Goal: Transaction & Acquisition: Purchase product/service

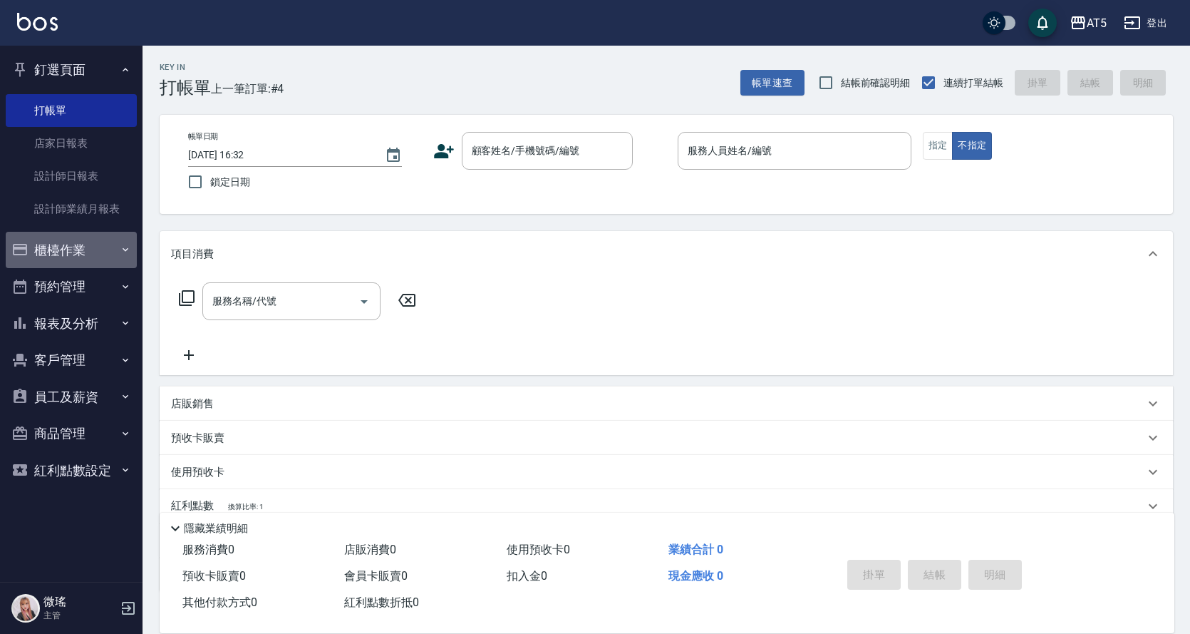
click at [114, 237] on button "櫃檯作業" at bounding box center [71, 250] width 131 height 37
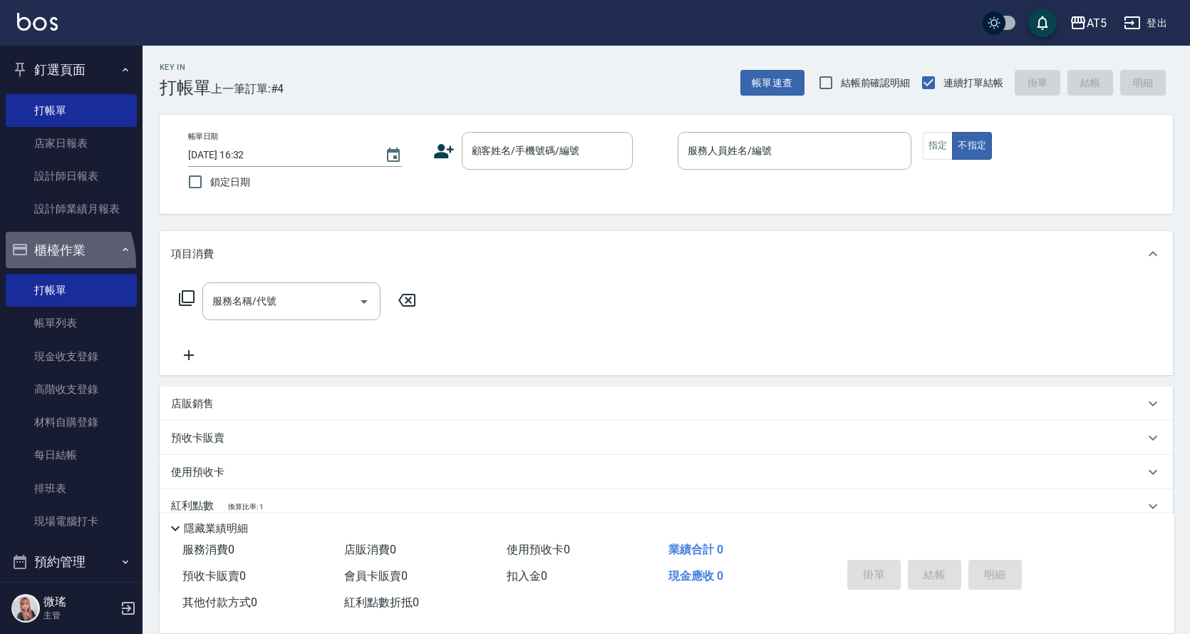
click at [38, 264] on button "櫃檯作業" at bounding box center [71, 250] width 131 height 37
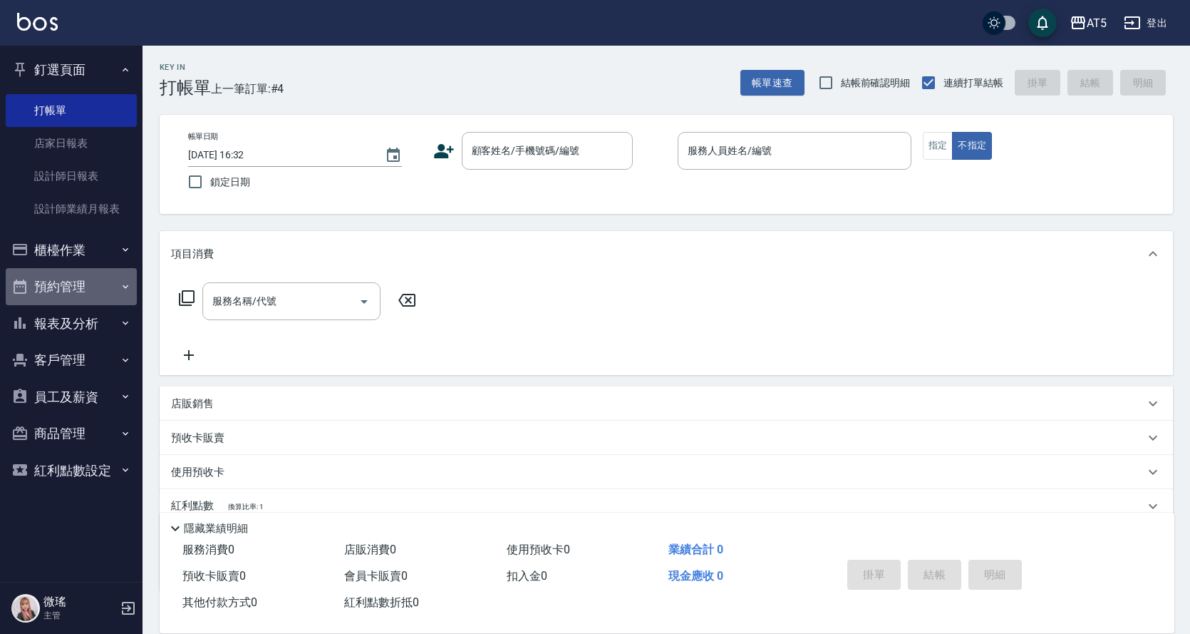
click at [60, 292] on button "預約管理" at bounding box center [71, 286] width 131 height 37
click at [65, 294] on button "預約管理" at bounding box center [71, 286] width 131 height 37
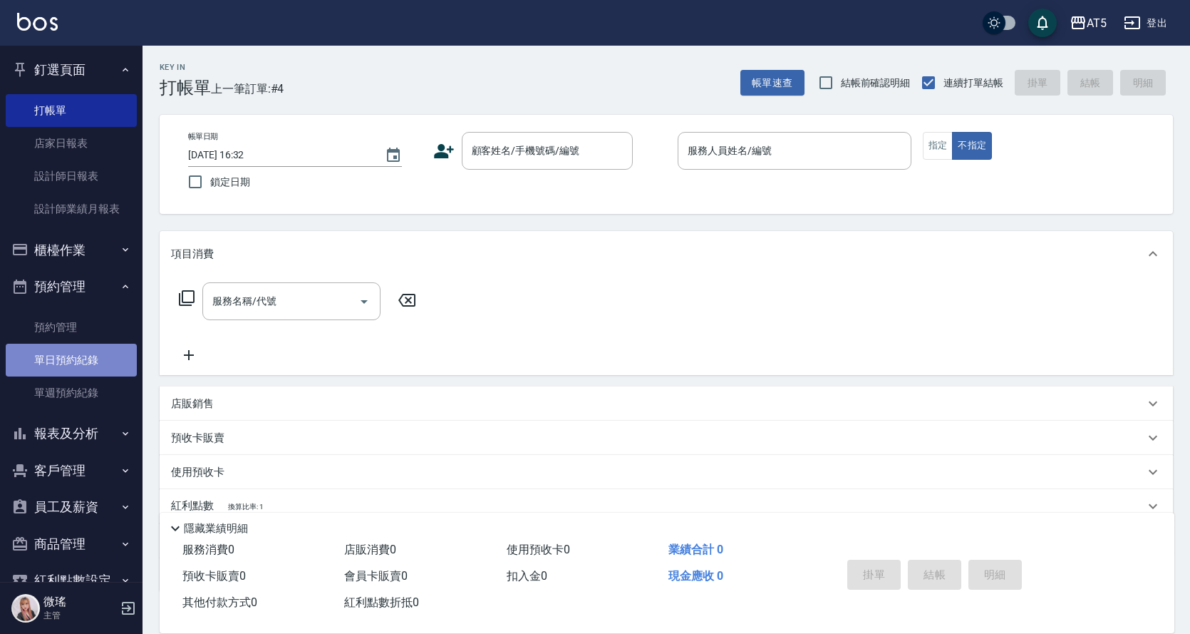
click at [83, 373] on link "單日預約紀錄" at bounding box center [71, 360] width 131 height 33
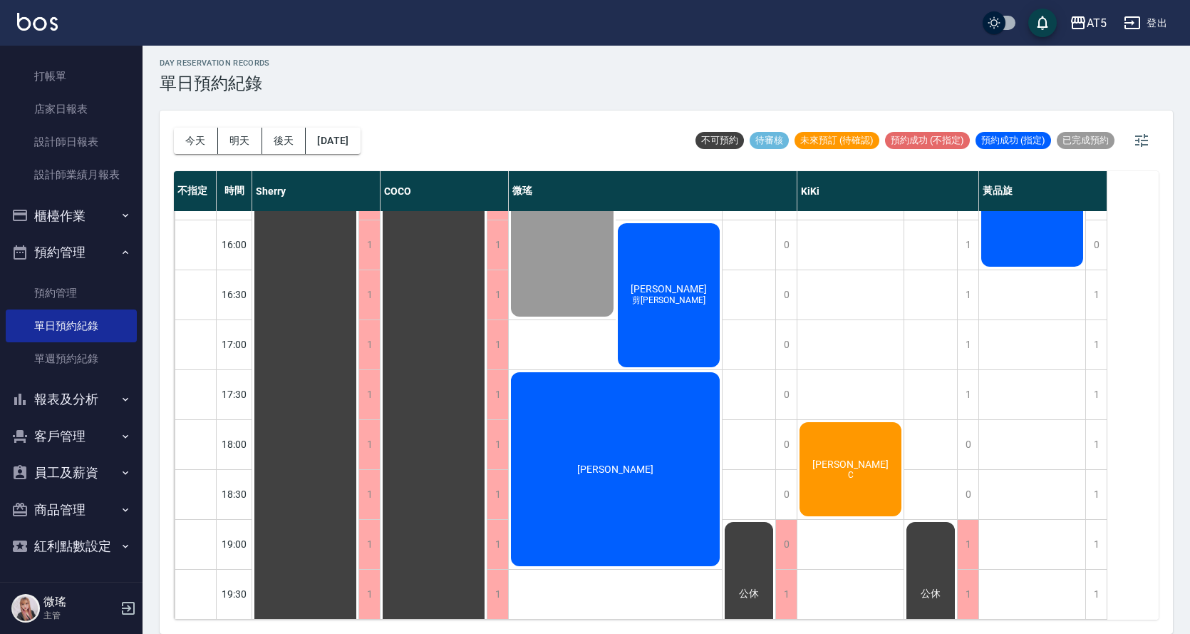
scroll to position [430, 0]
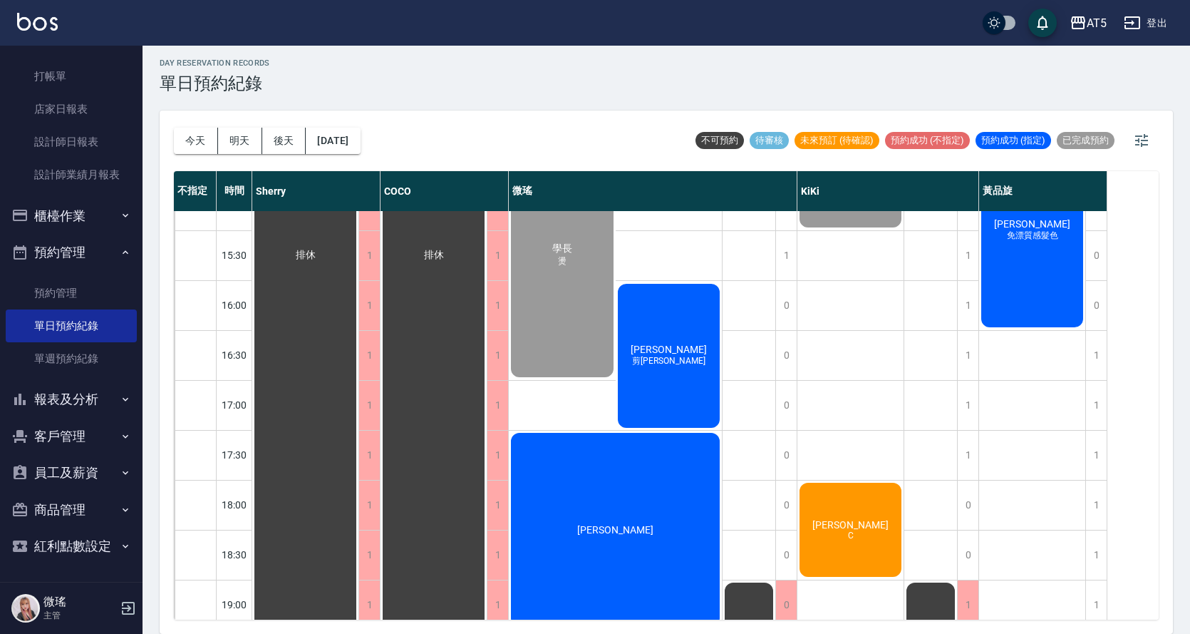
click at [1021, 267] on div "[PERSON_NAME] 免漂質感髮色" at bounding box center [1032, 230] width 106 height 198
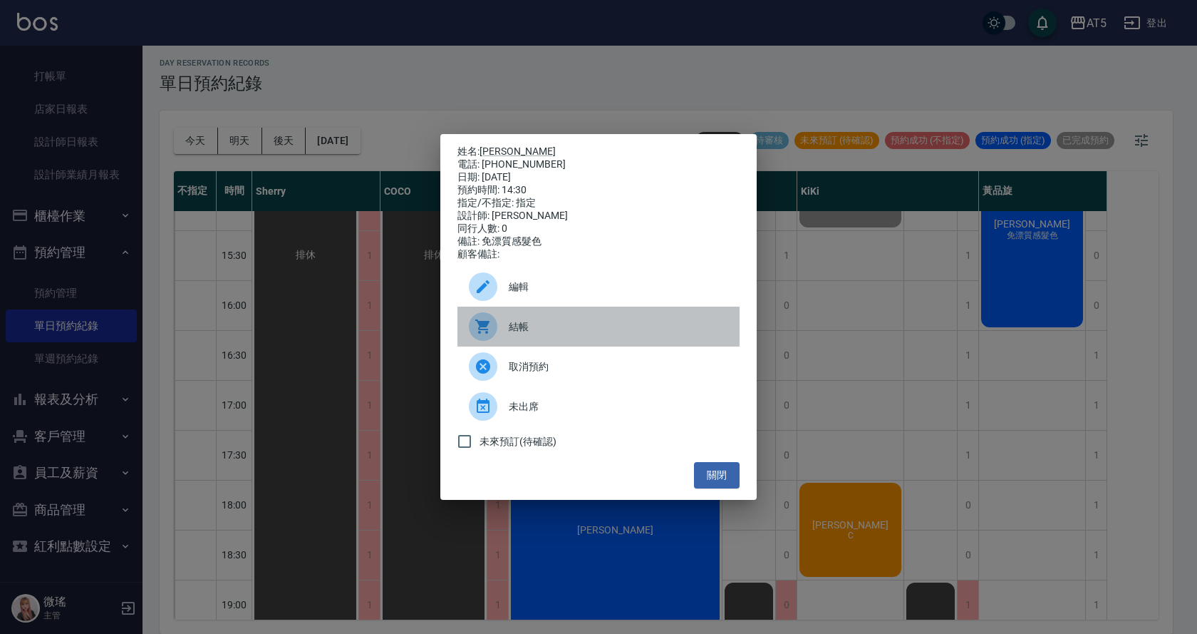
click at [586, 334] on span "結帳" at bounding box center [619, 326] width 220 height 15
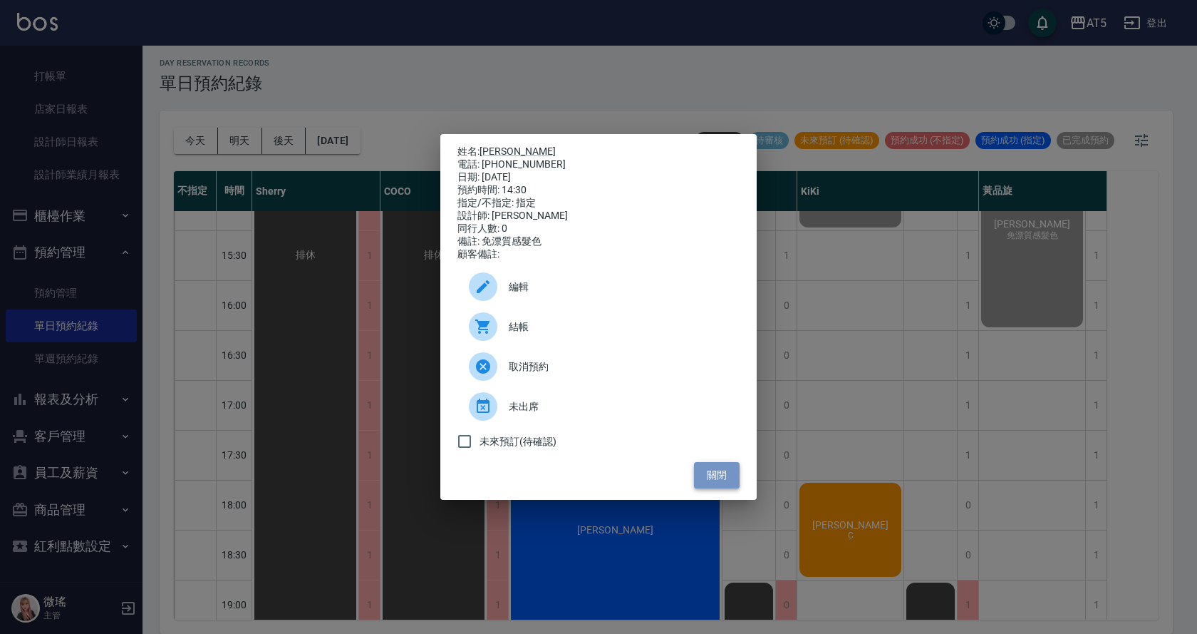
click at [713, 487] on button "關閉" at bounding box center [717, 475] width 46 height 26
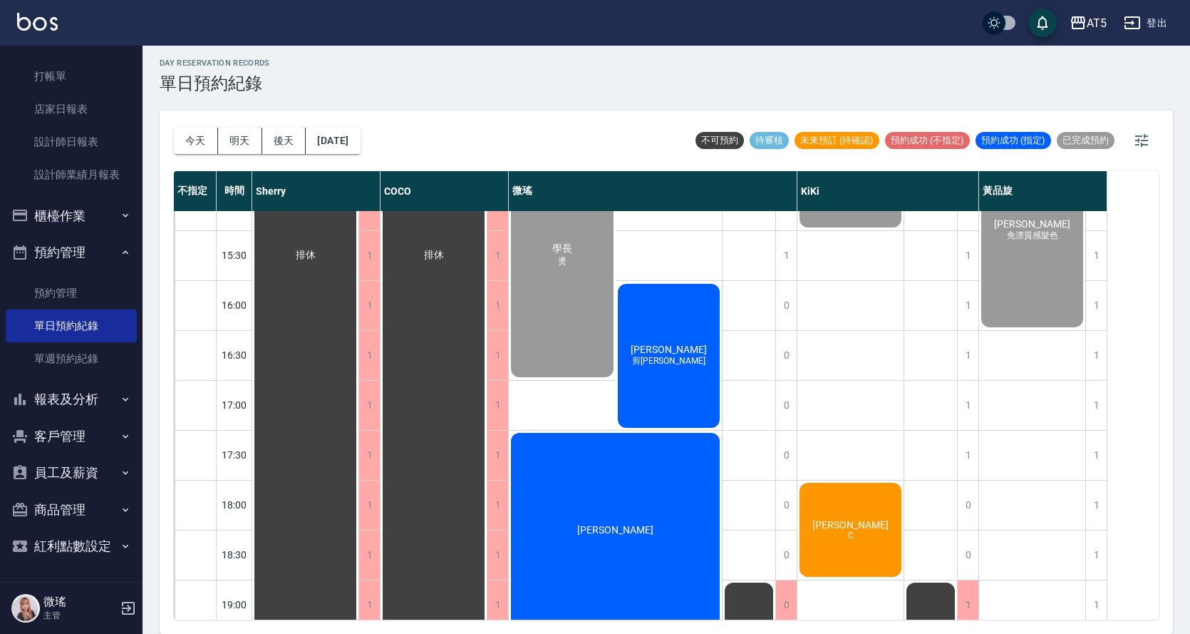
scroll to position [501, 0]
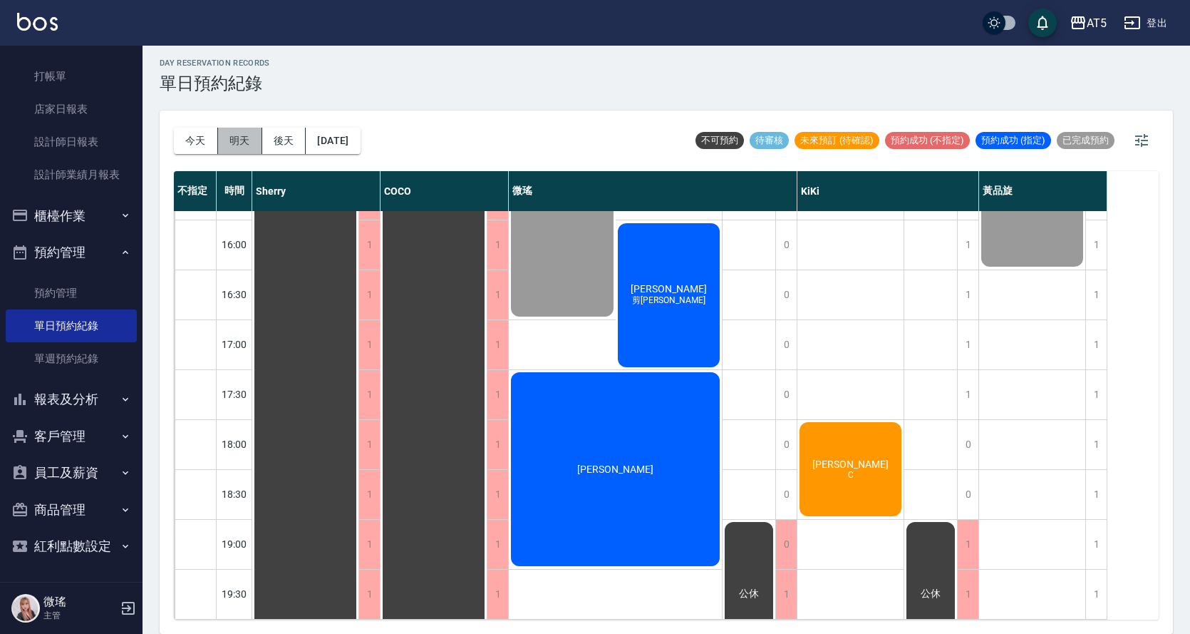
click at [248, 134] on button "明天" at bounding box center [240, 141] width 44 height 26
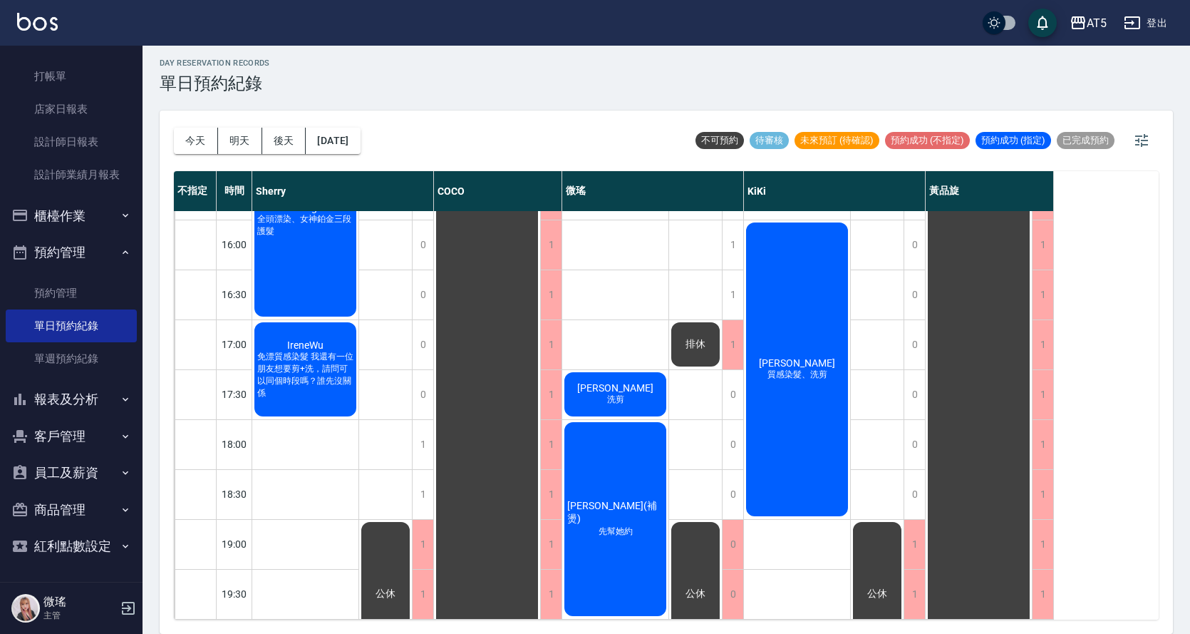
scroll to position [430, 0]
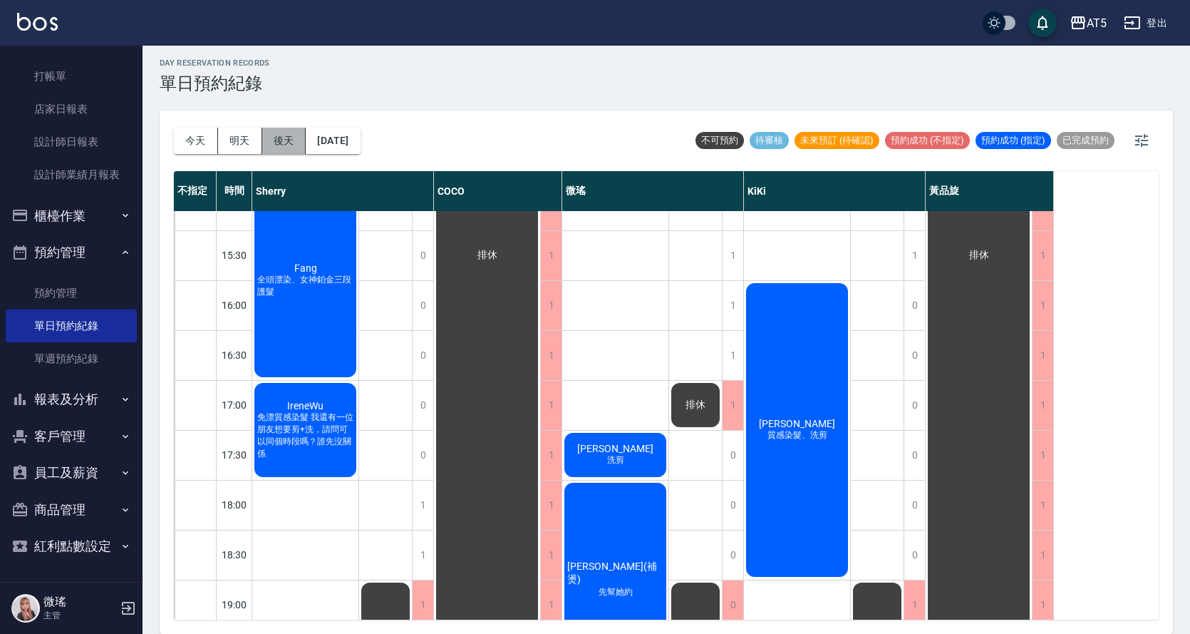
click at [294, 148] on button "後天" at bounding box center [284, 141] width 44 height 26
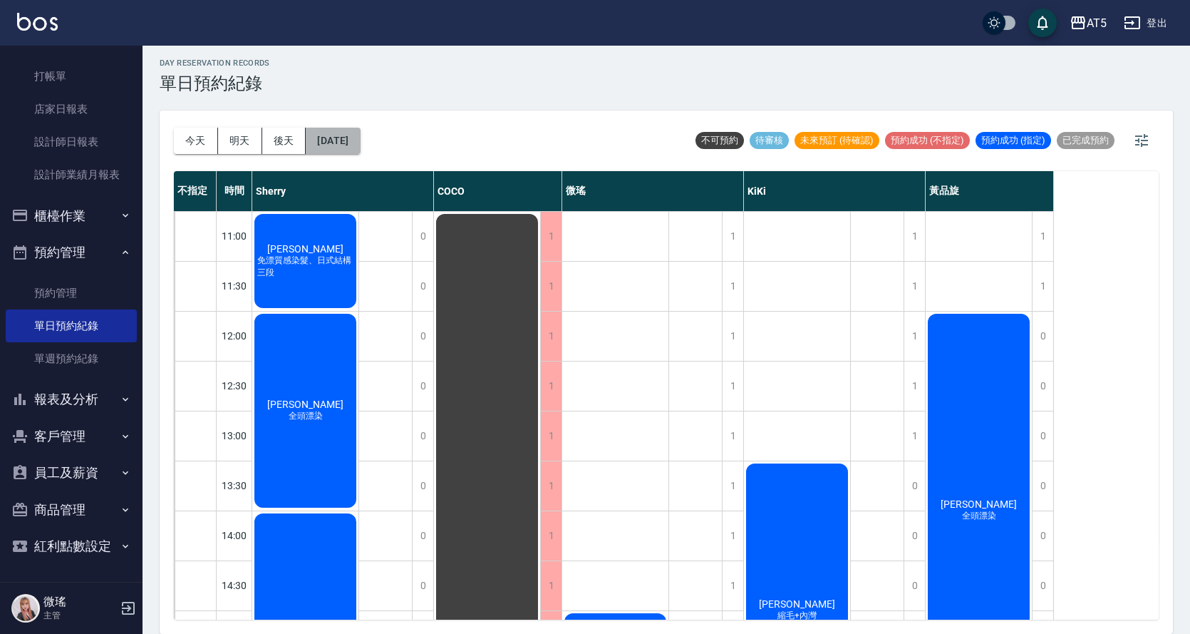
click at [332, 147] on button "[DATE]" at bounding box center [333, 141] width 54 height 26
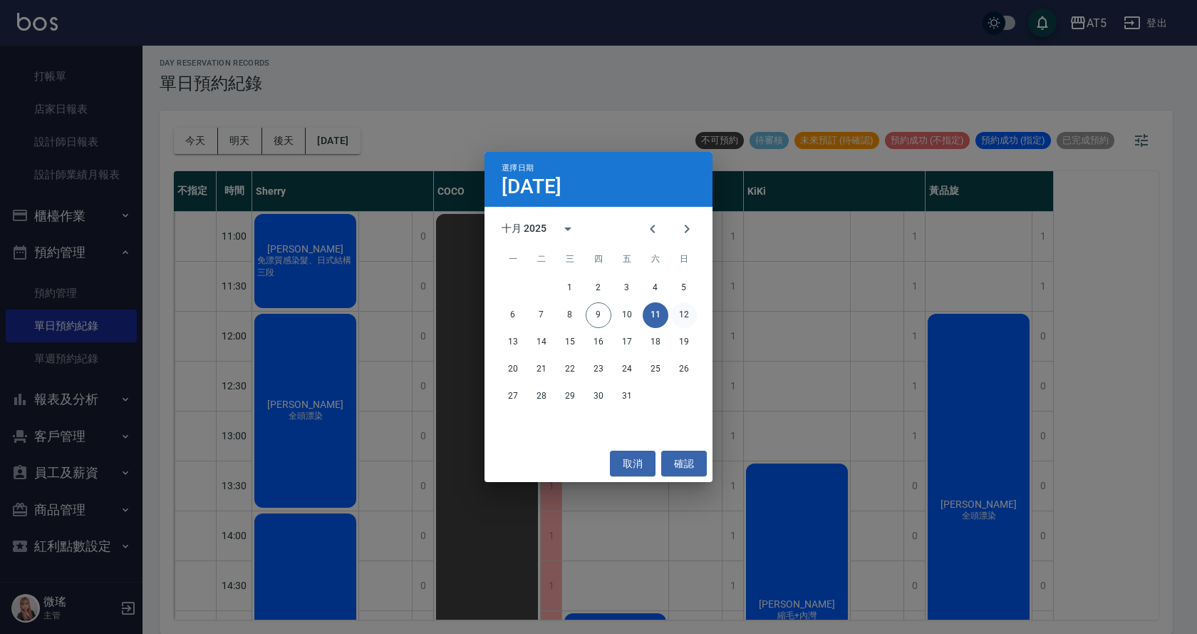
click at [686, 326] on button "12" at bounding box center [684, 315] width 26 height 26
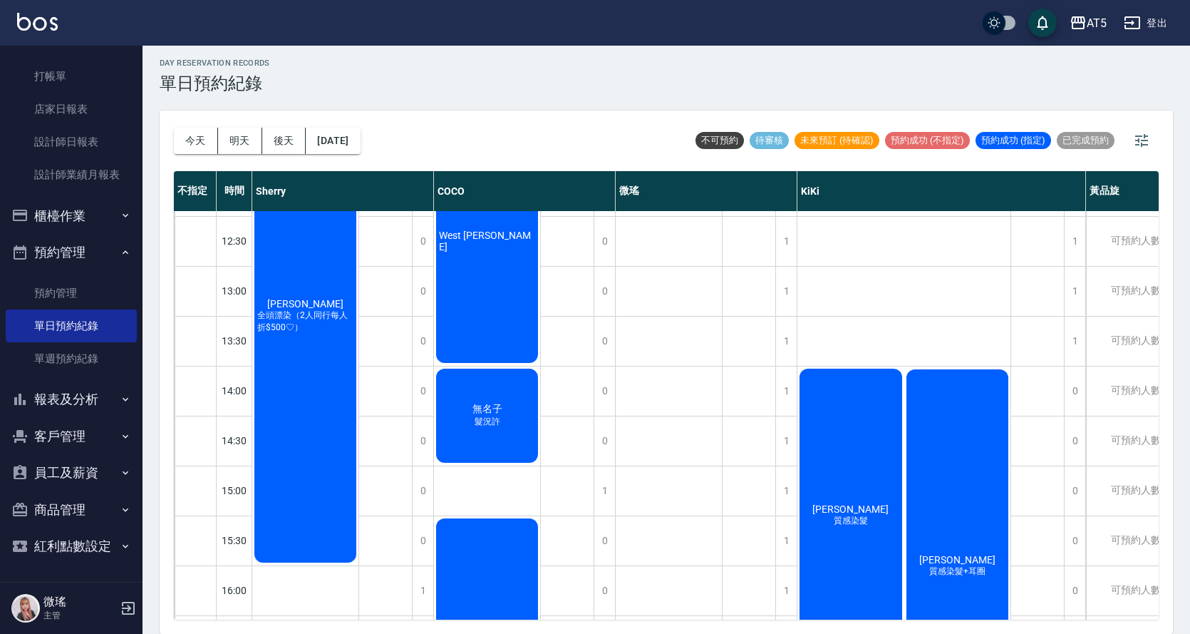
scroll to position [73, 0]
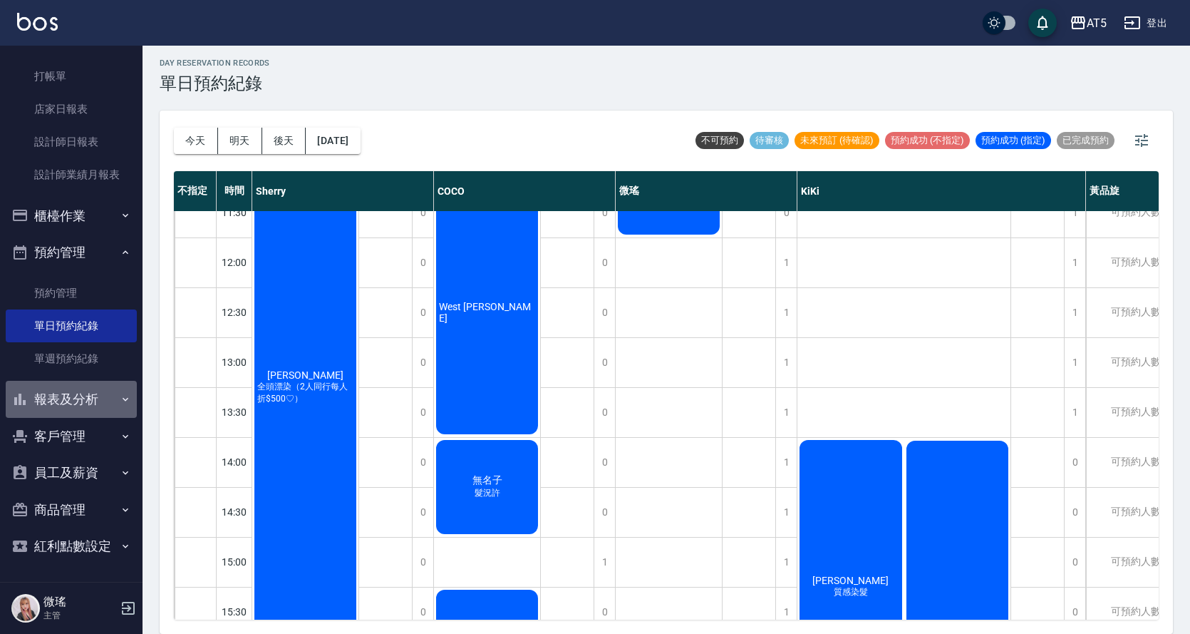
click at [91, 395] on button "報表及分析" at bounding box center [71, 399] width 131 height 37
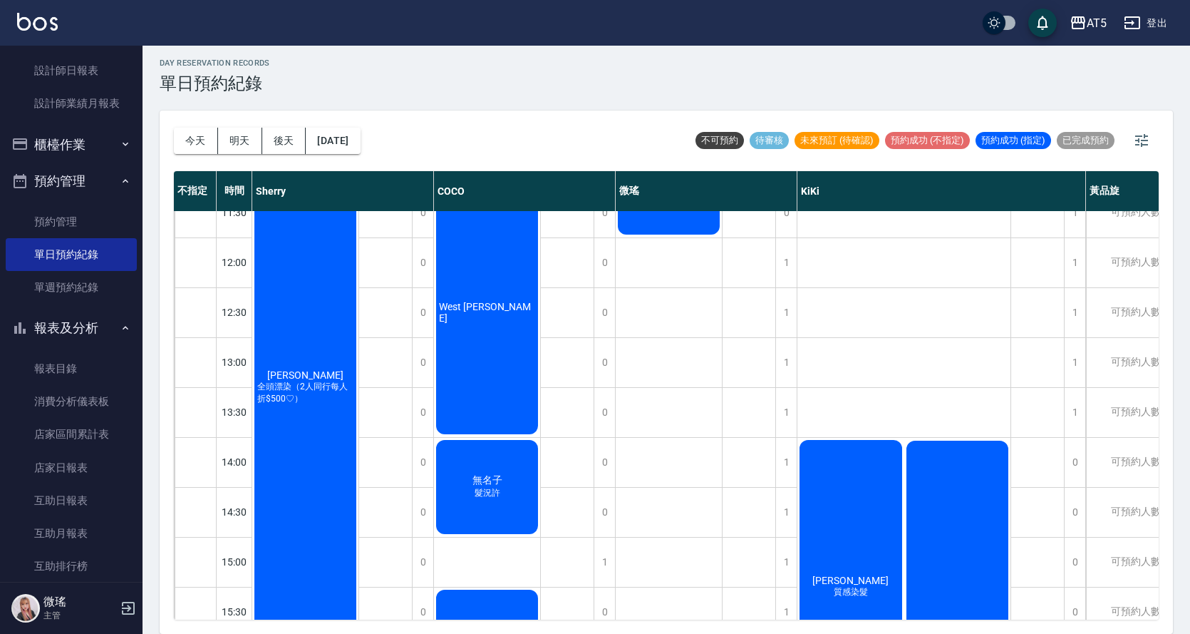
scroll to position [177, 0]
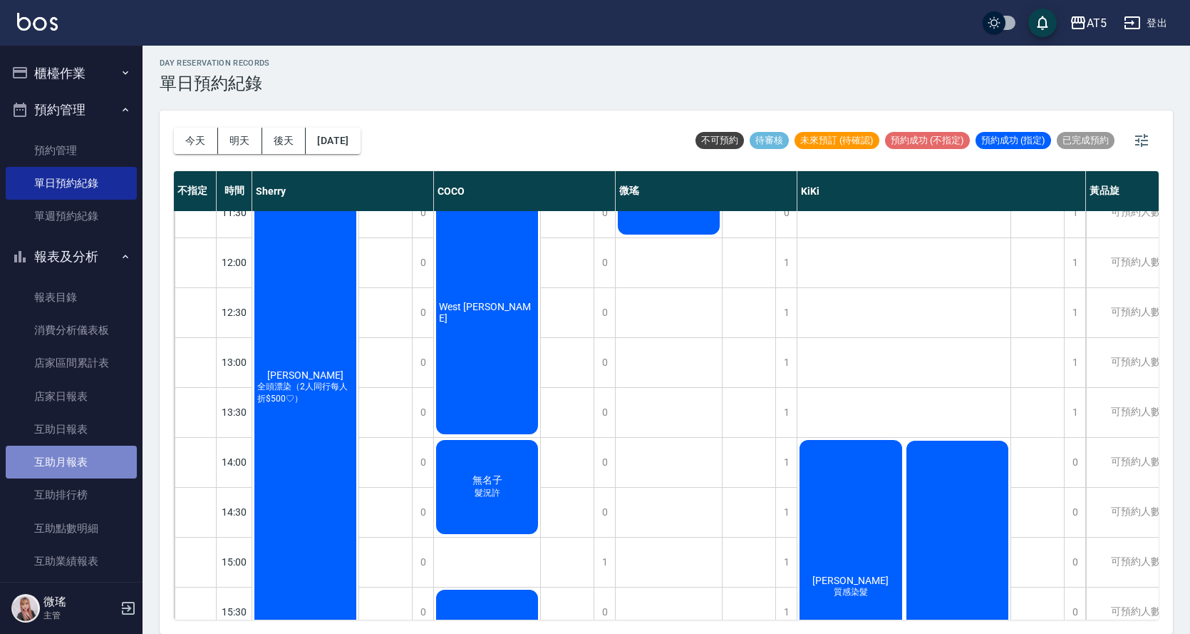
click at [86, 453] on link "互助月報表" at bounding box center [71, 461] width 131 height 33
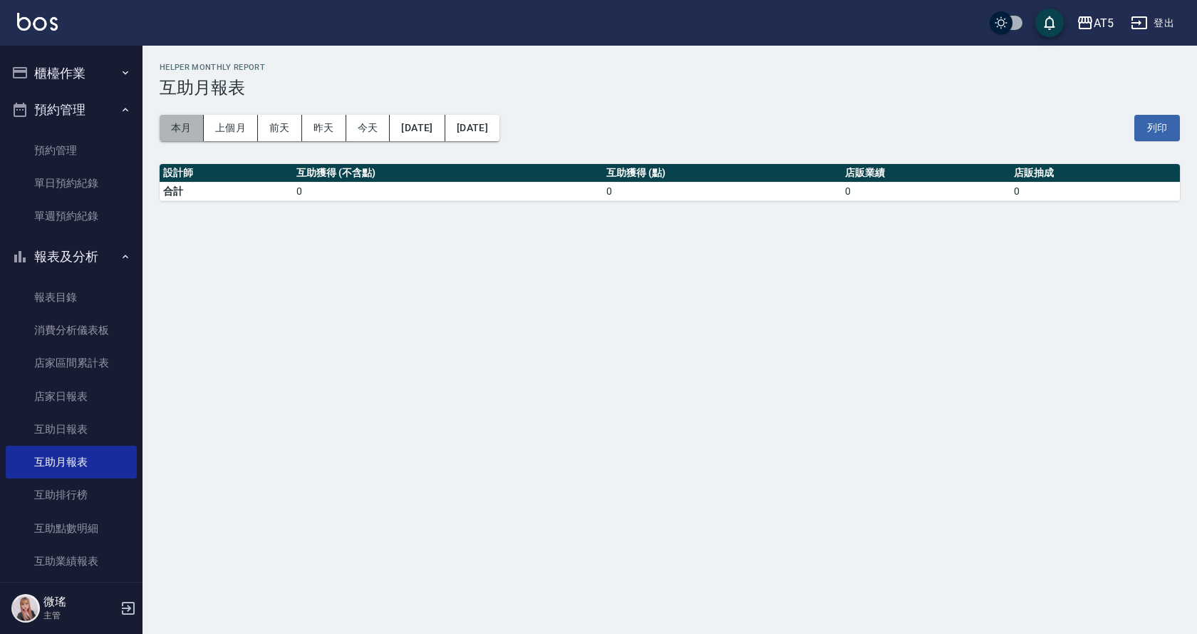
click at [190, 133] on button "本月" at bounding box center [182, 128] width 44 height 26
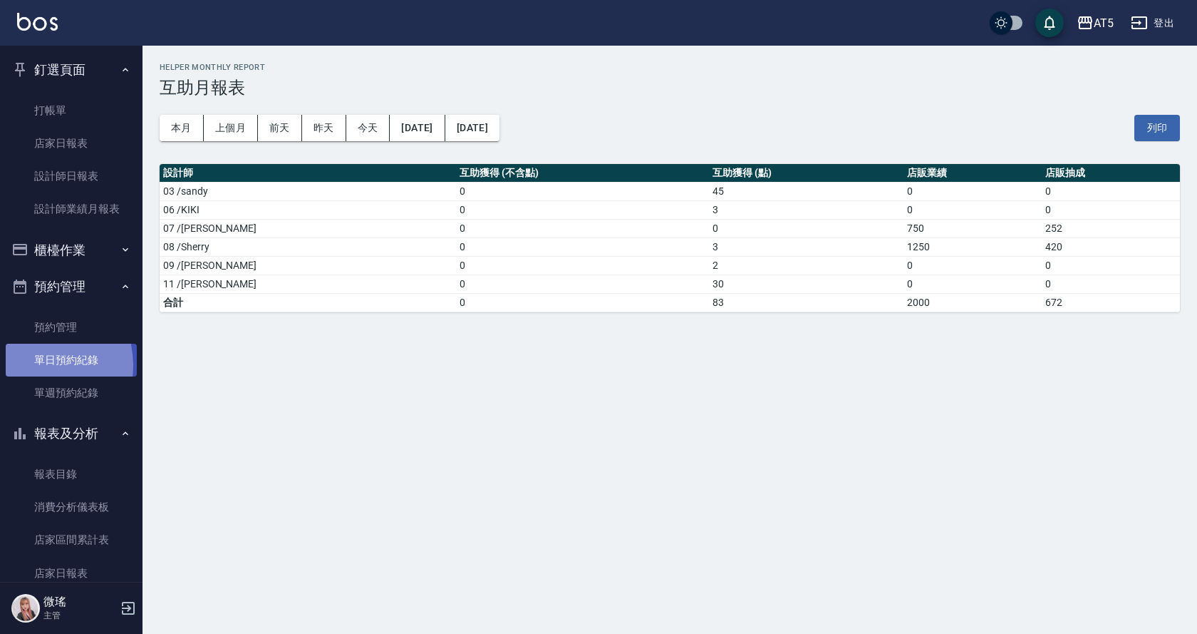
click at [31, 366] on link "單日預約紀錄" at bounding box center [71, 360] width 131 height 33
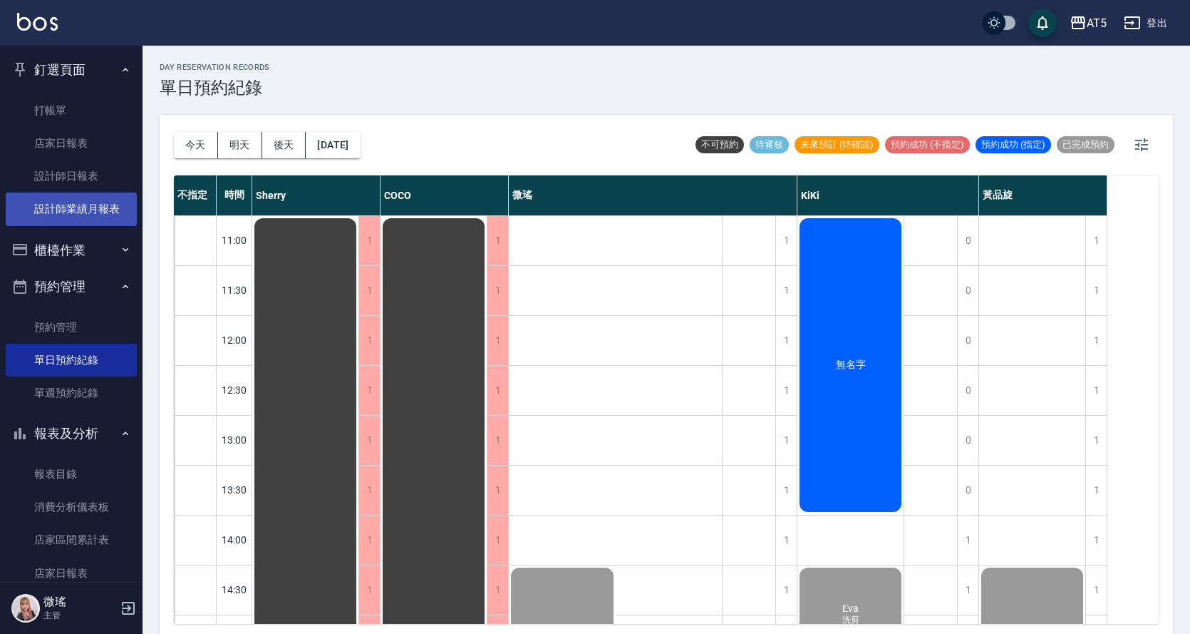
click at [74, 212] on link "設計師業績月報表" at bounding box center [71, 208] width 131 height 33
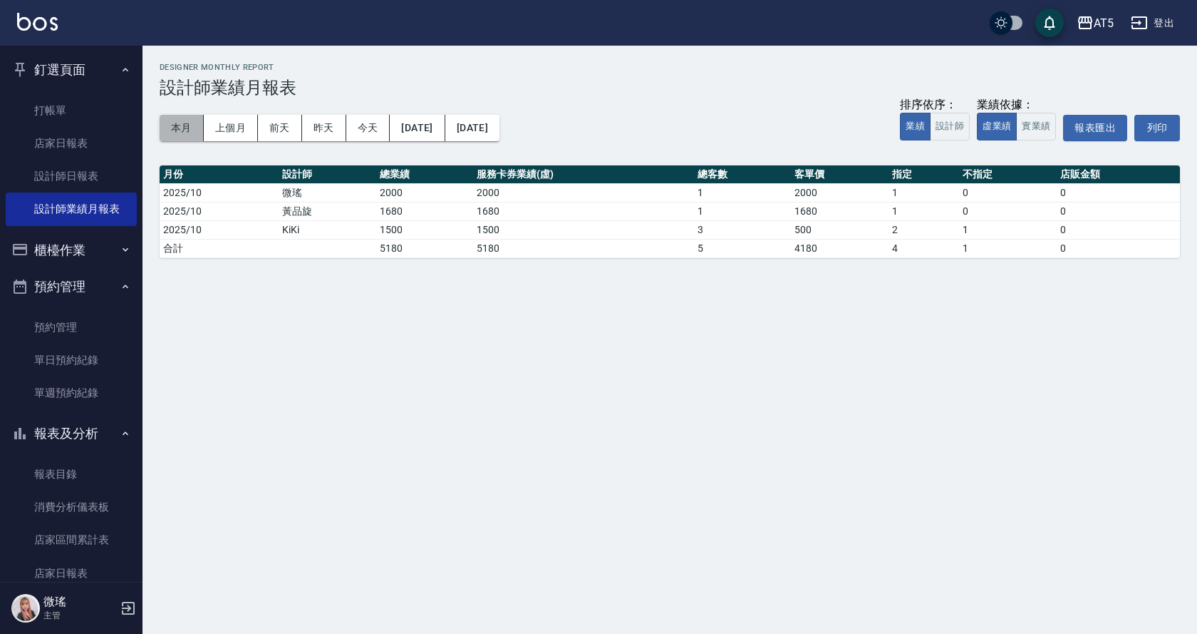
click at [195, 131] on button "本月" at bounding box center [182, 128] width 44 height 26
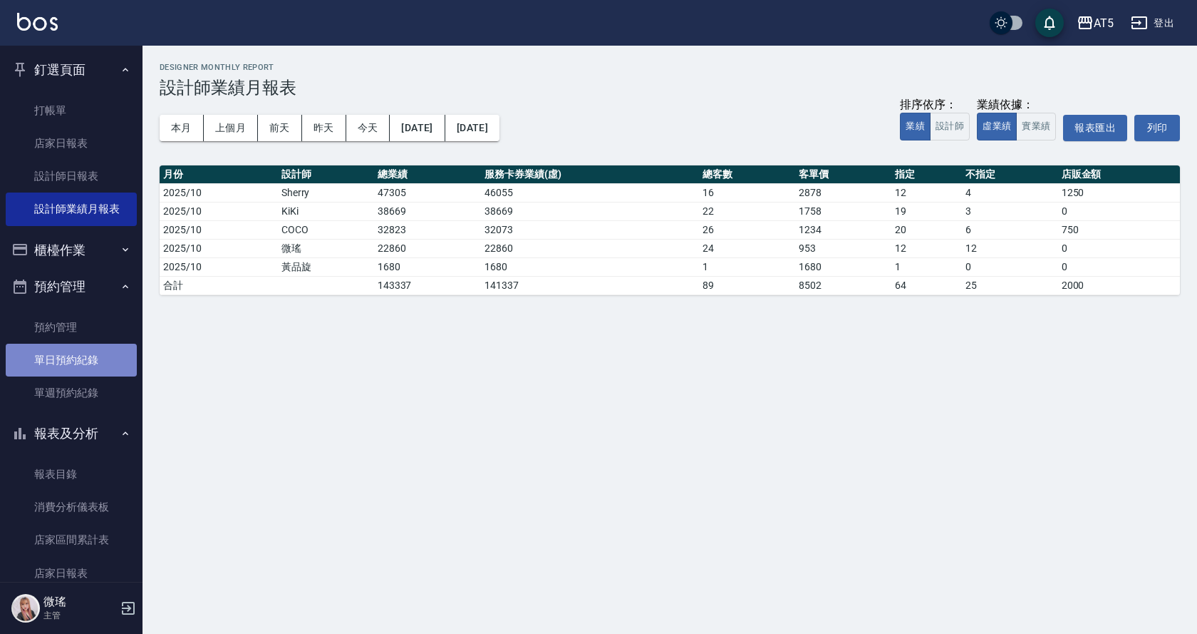
click at [73, 364] on link "單日預約紀錄" at bounding box center [71, 360] width 131 height 33
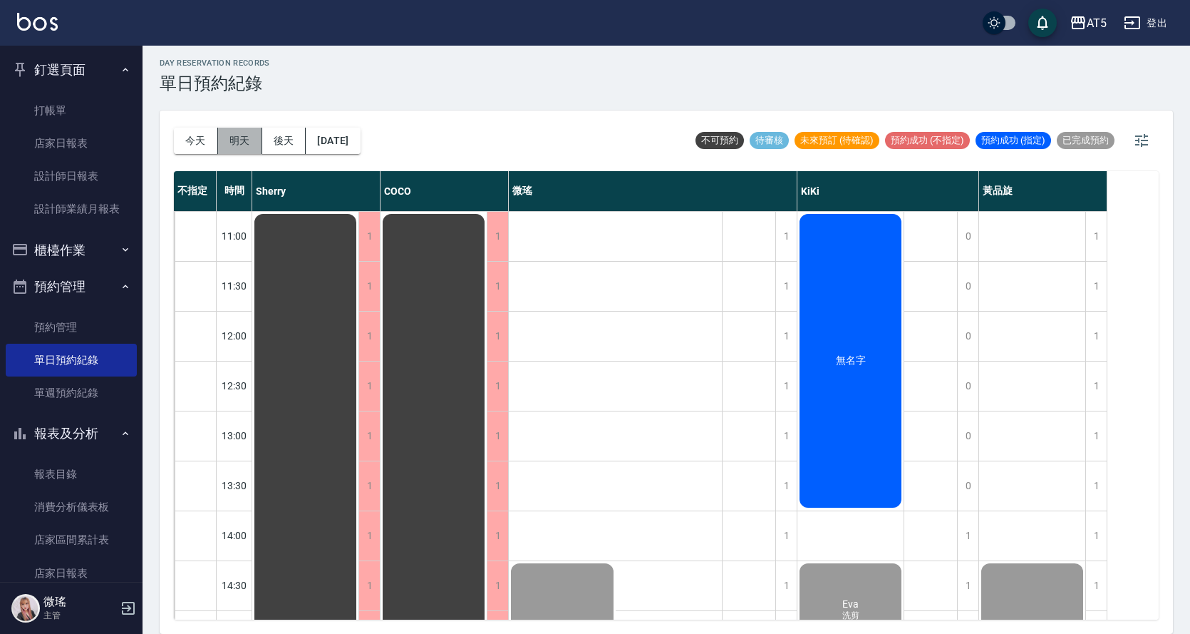
click at [254, 134] on button "明天" at bounding box center [240, 141] width 44 height 26
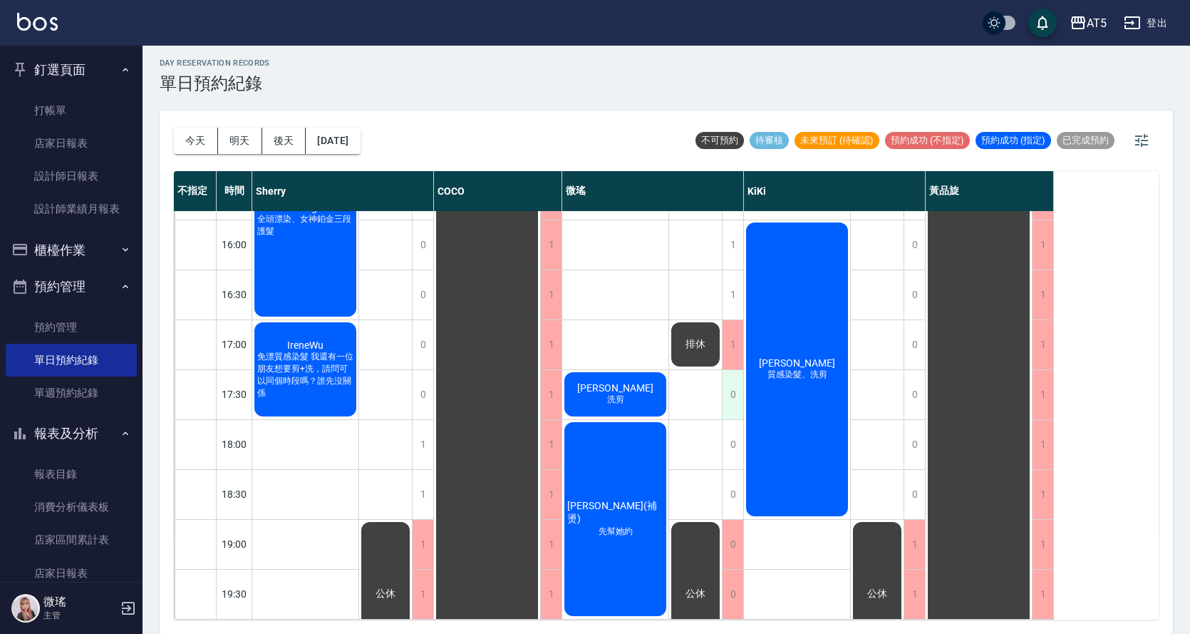
scroll to position [501, 0]
click at [638, 394] on div "[PERSON_NAME] 洗剪" at bounding box center [615, 394] width 106 height 48
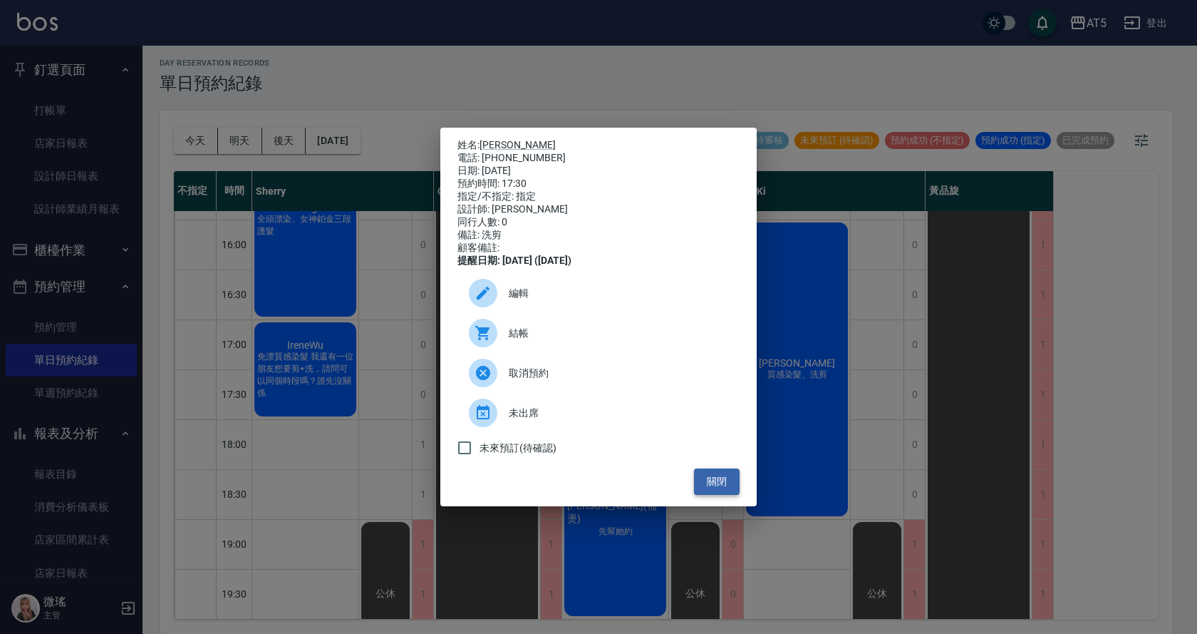
click at [722, 480] on button "關閉" at bounding box center [717, 481] width 46 height 26
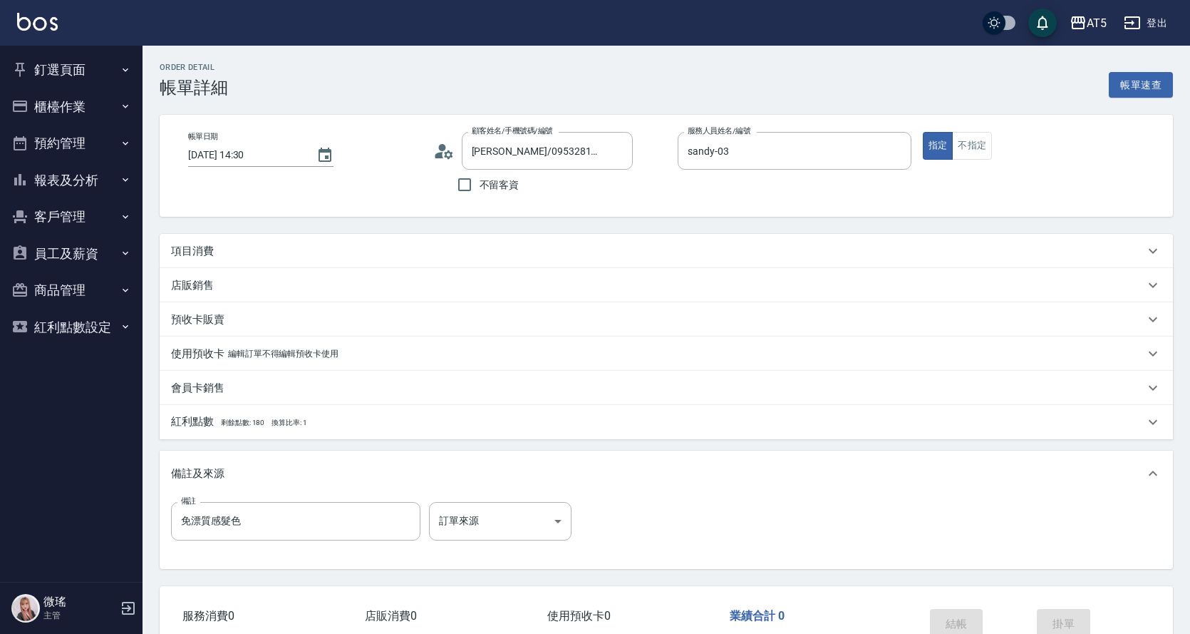
click at [197, 254] on p "項目消費" at bounding box center [192, 251] width 43 height 15
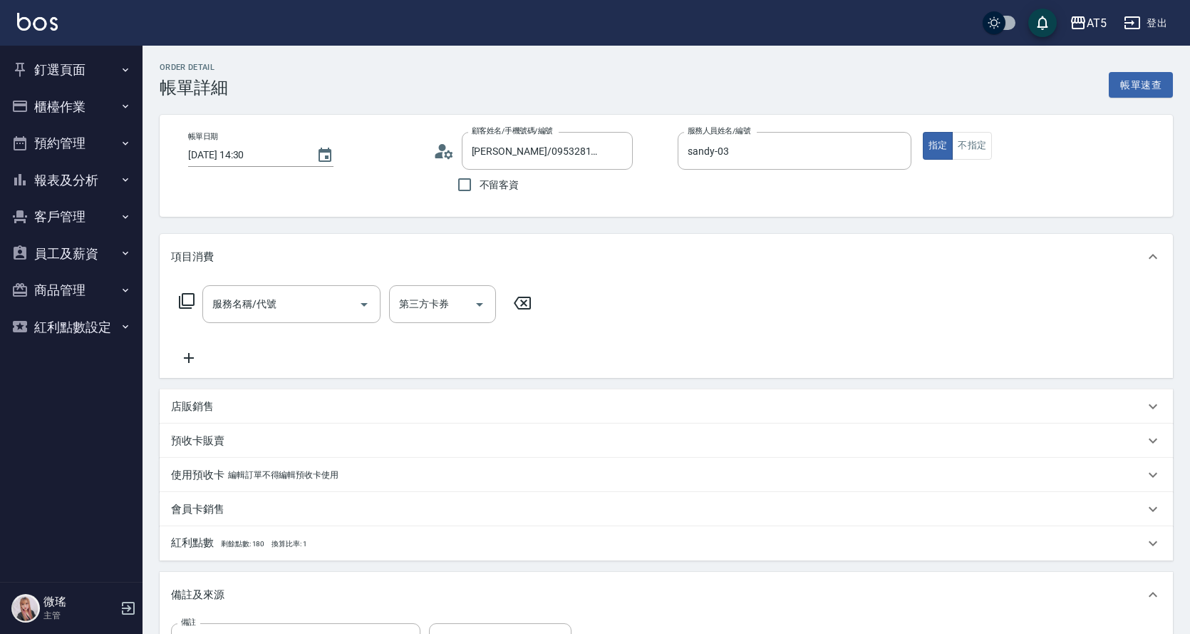
click at [197, 254] on p "項目消費" at bounding box center [192, 256] width 43 height 15
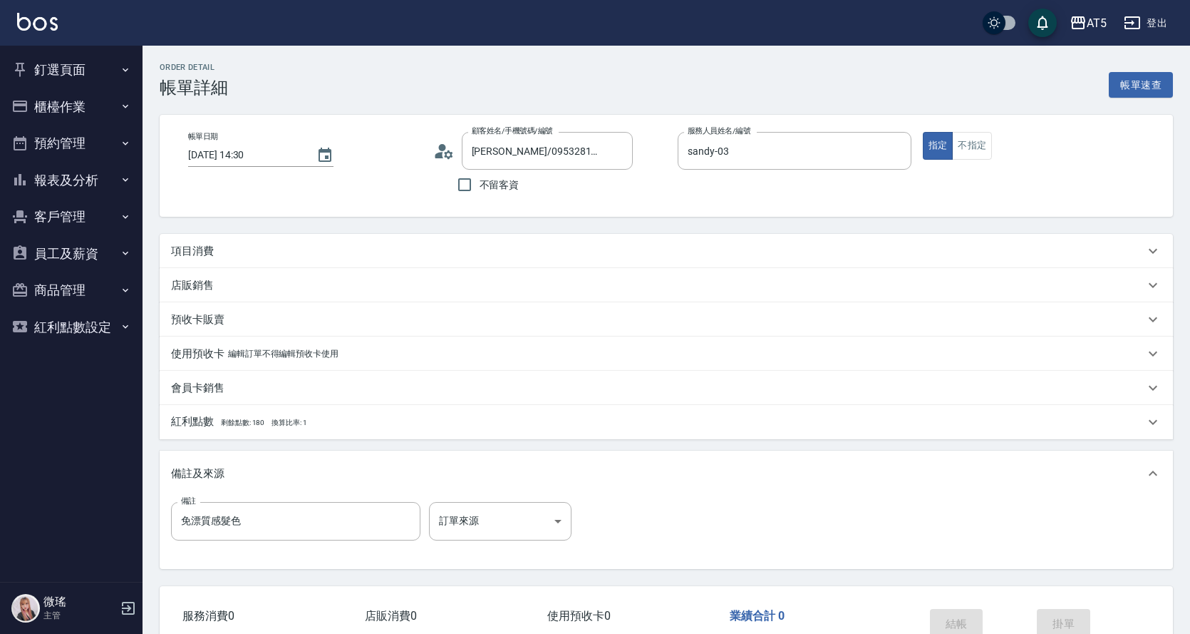
click at [197, 253] on p "項目消費" at bounding box center [192, 251] width 43 height 15
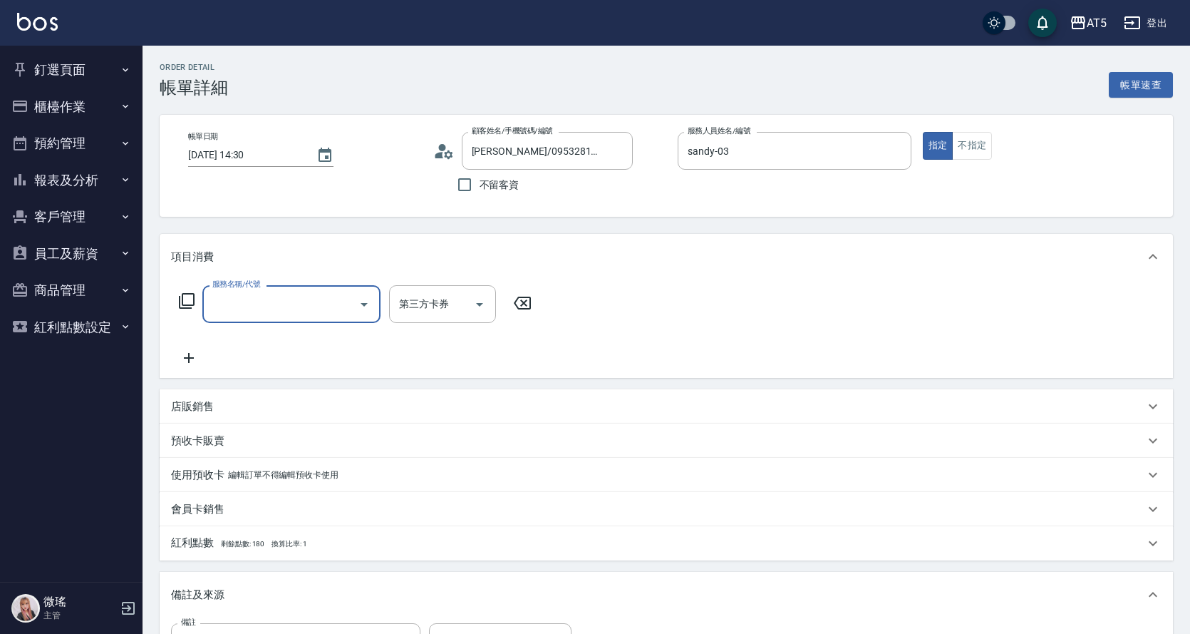
scroll to position [0, 0]
click at [187, 309] on icon at bounding box center [186, 300] width 17 height 17
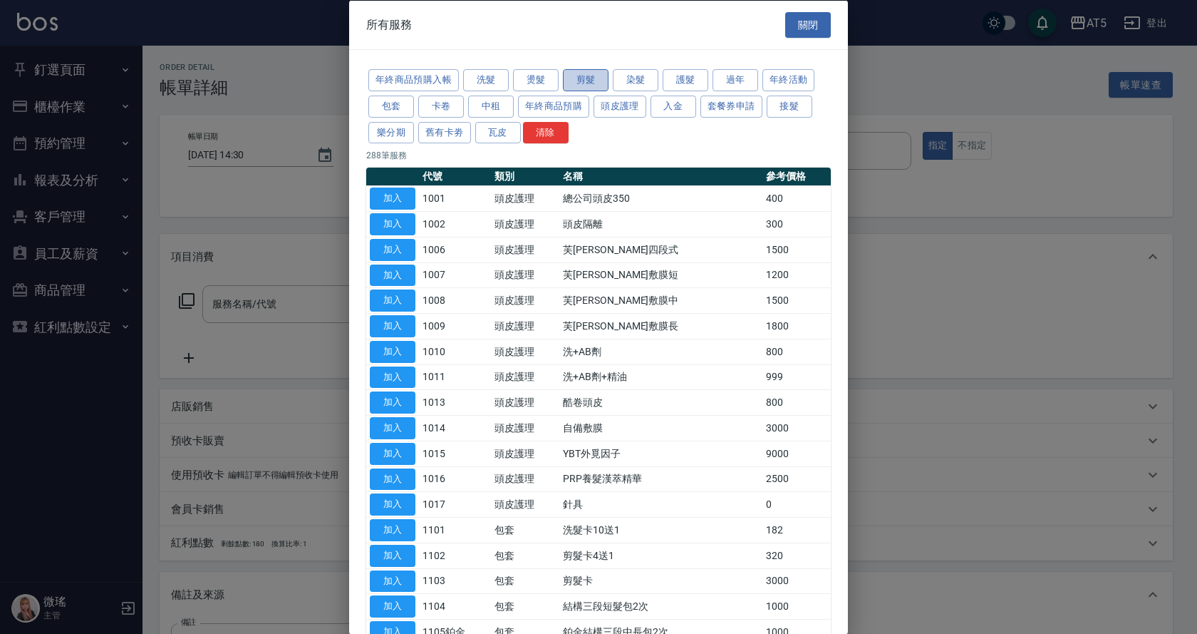
click at [599, 89] on button "剪髮" at bounding box center [586, 80] width 46 height 22
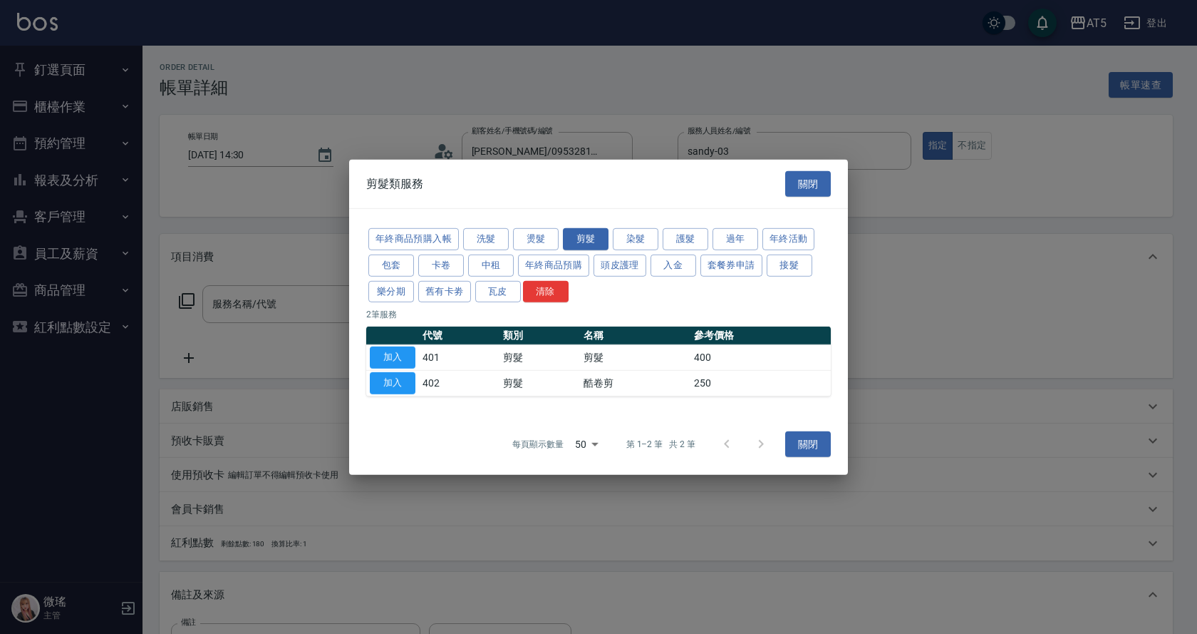
click at [640, 76] on div at bounding box center [598, 317] width 1197 height 634
click at [637, 247] on button "染髮" at bounding box center [636, 239] width 46 height 22
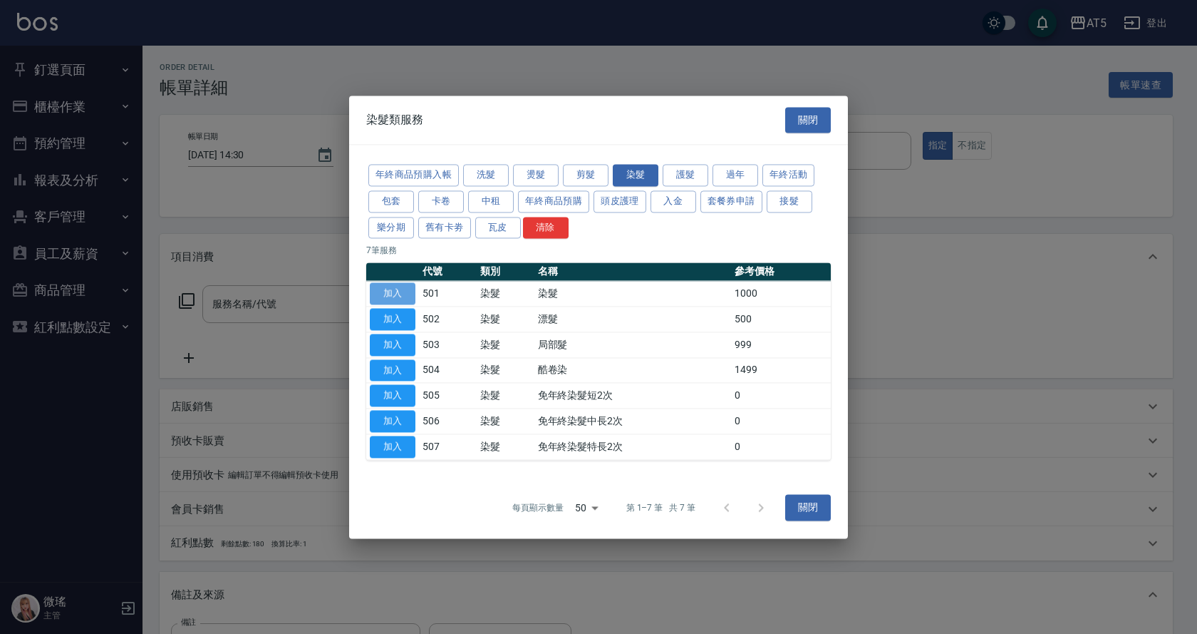
click at [388, 298] on button "加入" at bounding box center [393, 294] width 46 height 22
type input "染髮(501)"
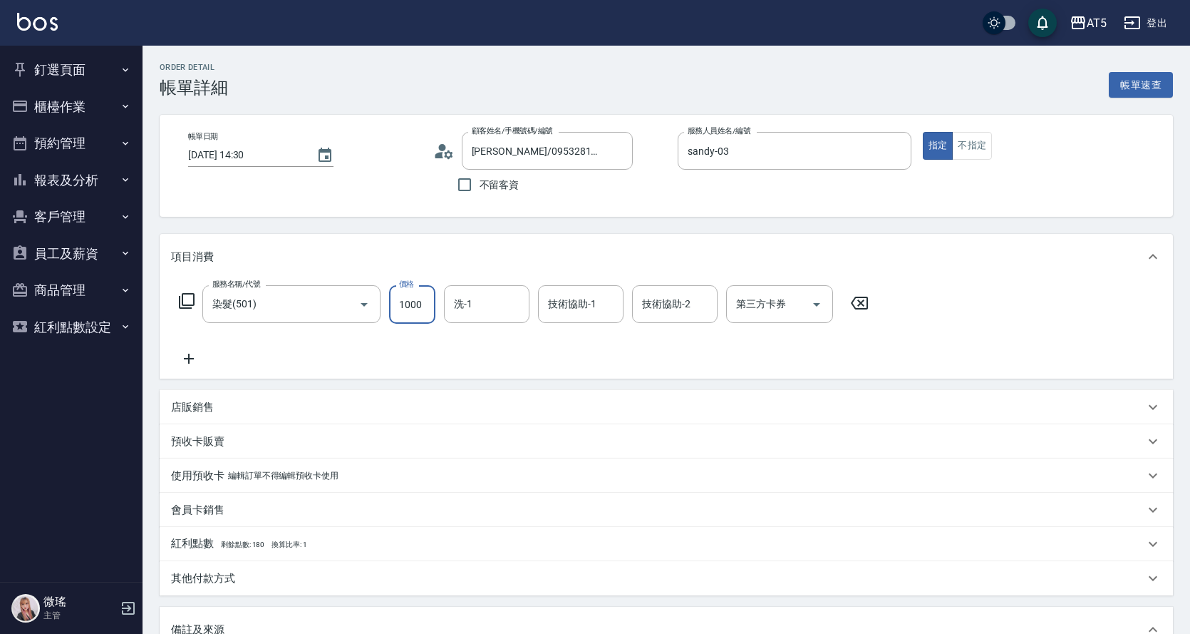
click at [427, 306] on input "1000" at bounding box center [412, 304] width 46 height 38
type input "0"
type input "16"
type input "10"
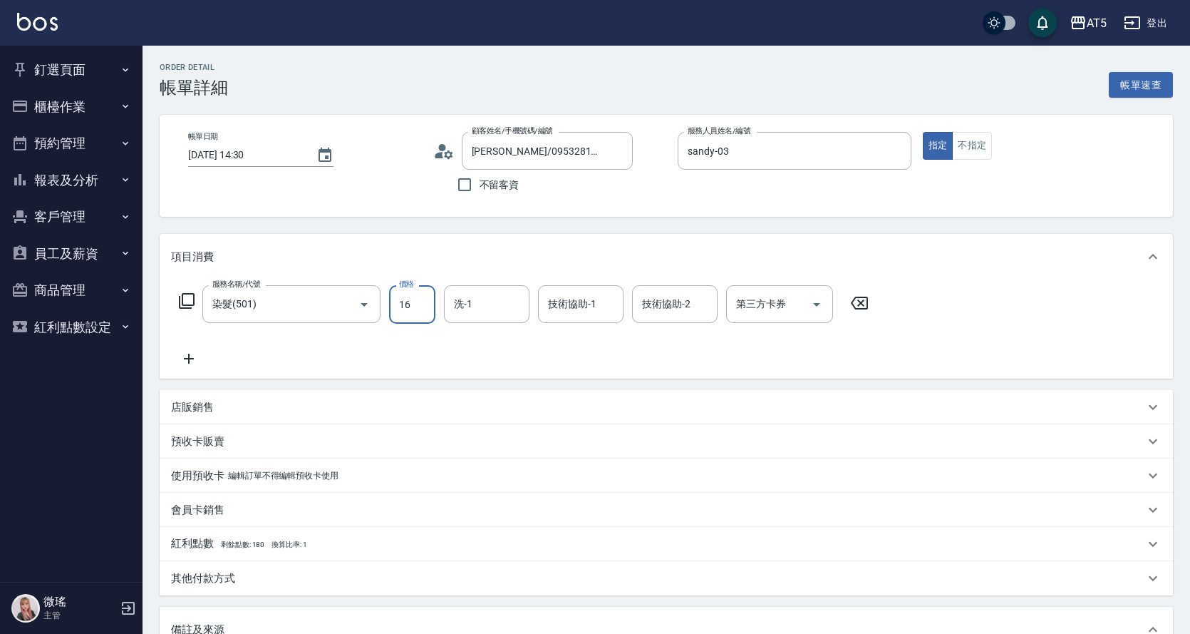
type input "168"
type input "160"
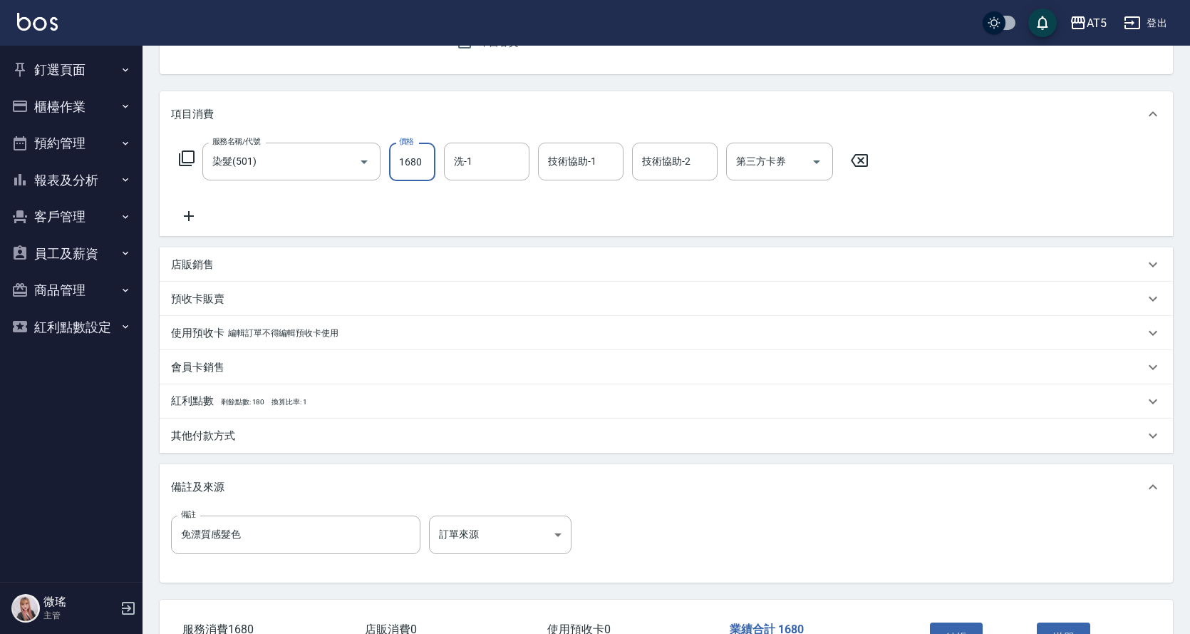
scroll to position [245, 0]
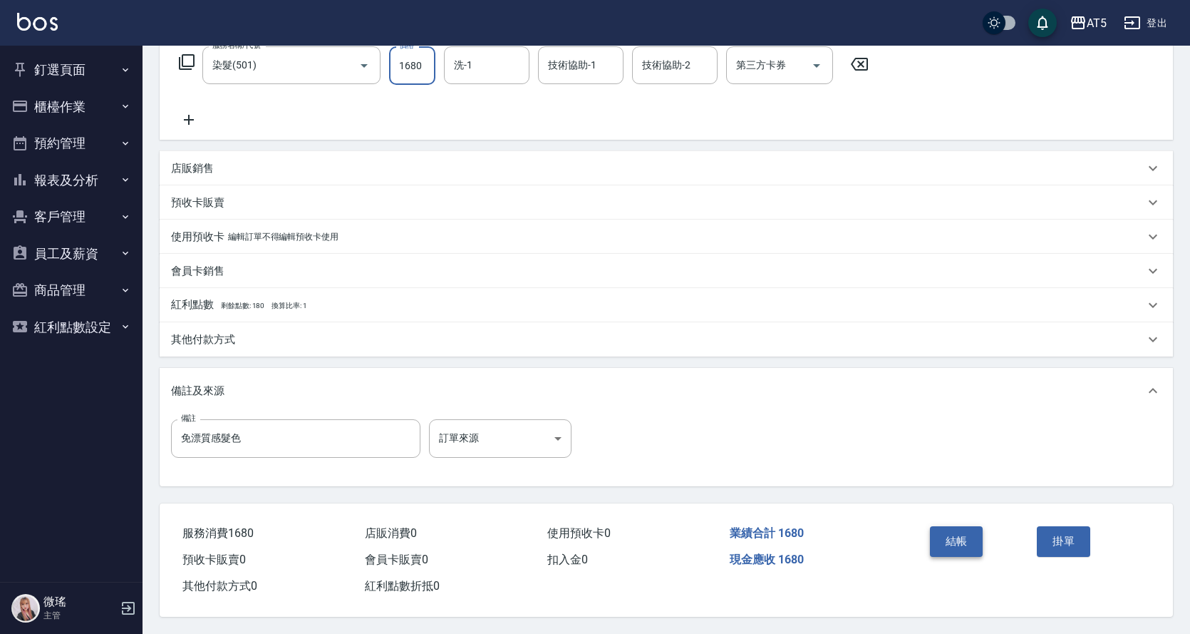
type input "1680"
click at [950, 546] on button "結帳" at bounding box center [956, 541] width 53 height 30
